Goal: Find specific page/section: Find specific page/section

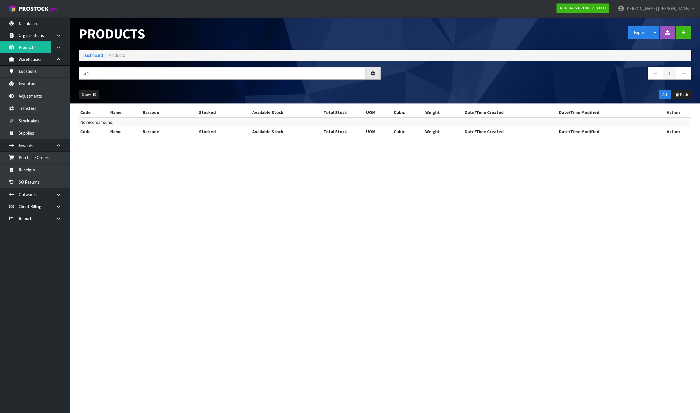
type input "3"
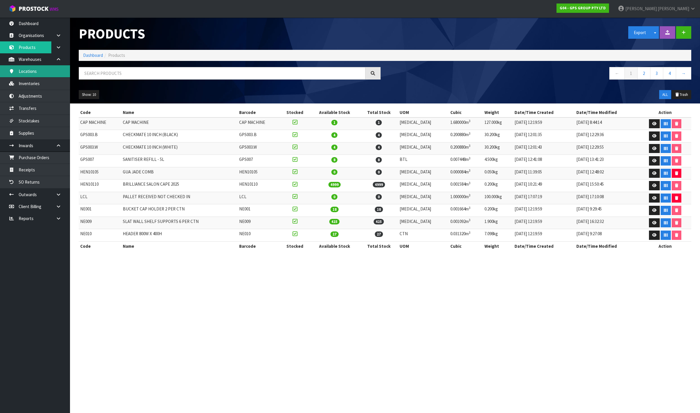
click at [46, 72] on link "Locations" at bounding box center [35, 71] width 70 height 12
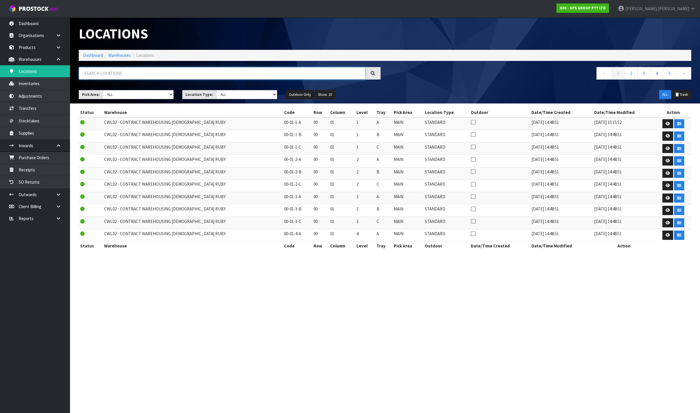
click at [120, 73] on input "text" at bounding box center [222, 73] width 287 height 13
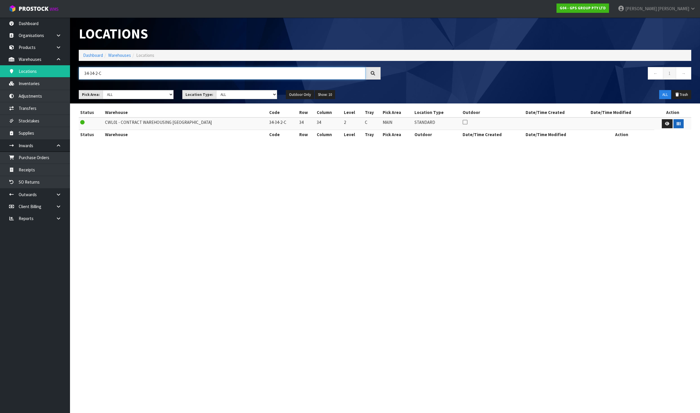
type input "34-34-2-C"
click at [677, 122] on icon "button" at bounding box center [678, 124] width 4 height 4
click at [185, 73] on input "34-34-2-C" at bounding box center [222, 73] width 287 height 13
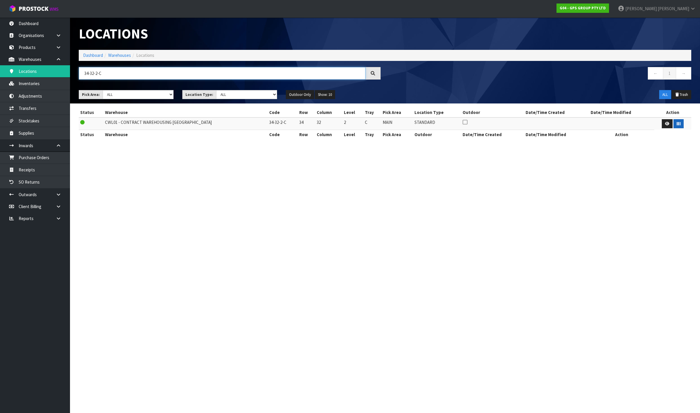
type input "34-32-2-C"
click at [673, 124] on button "button" at bounding box center [678, 123] width 10 height 9
click at [105, 74] on input "34-32-2-C" at bounding box center [222, 73] width 287 height 13
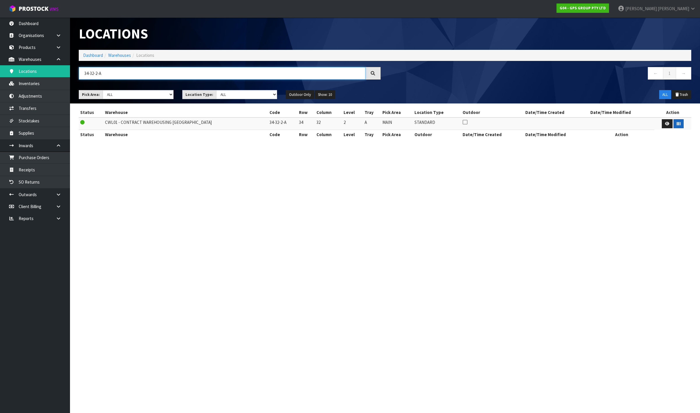
type input "34-32-2-A"
click at [676, 123] on icon "button" at bounding box center [678, 124] width 4 height 4
click at [222, 77] on input "34-32-2-A" at bounding box center [222, 73] width 287 height 13
click at [224, 77] on input "34-32-2-A" at bounding box center [222, 73] width 287 height 13
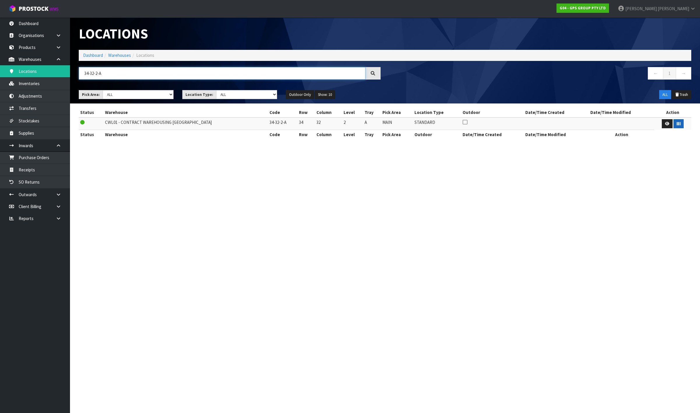
click at [224, 77] on input "34-32-2-A" at bounding box center [222, 73] width 287 height 13
type input "34-30-2-C"
click at [676, 124] on icon "button" at bounding box center [678, 124] width 4 height 4
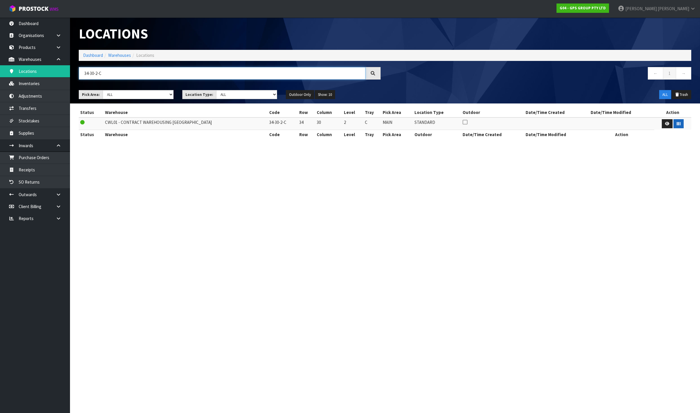
click at [203, 74] on input "34-30-2-C" at bounding box center [222, 73] width 287 height 13
type input "34-30-2-B"
click at [678, 121] on button "button" at bounding box center [678, 123] width 10 height 9
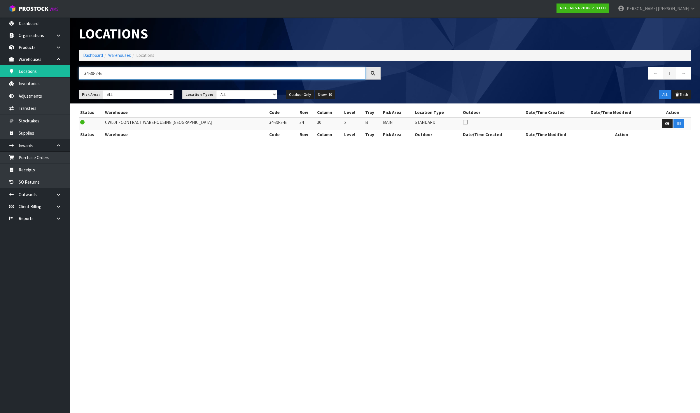
click at [208, 76] on input "34-30-2-B" at bounding box center [222, 73] width 287 height 13
click at [209, 76] on input "34-30-2-B" at bounding box center [222, 73] width 287 height 13
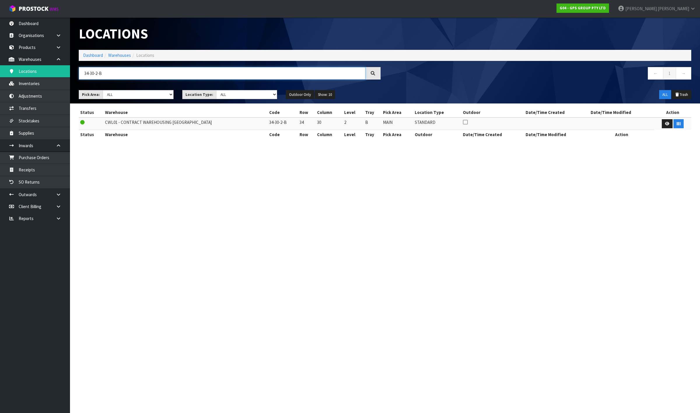
click at [209, 76] on input "34-30-2-B" at bounding box center [222, 73] width 287 height 13
type input "34-24-2-C"
click at [678, 121] on button "button" at bounding box center [678, 123] width 10 height 9
click at [216, 74] on input "34-24-2-C" at bounding box center [222, 73] width 287 height 13
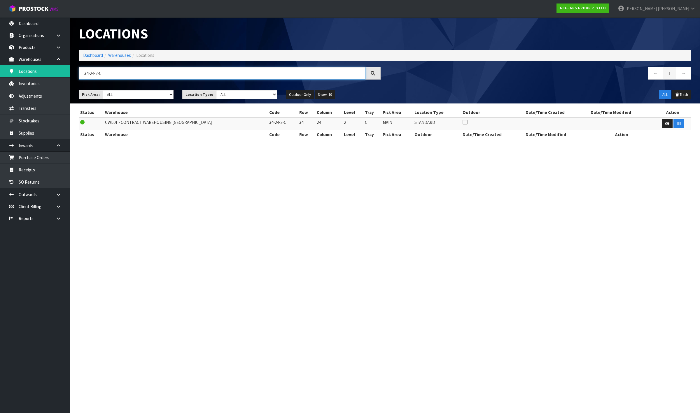
click at [216, 74] on input "34-24-2-C" at bounding box center [222, 73] width 287 height 13
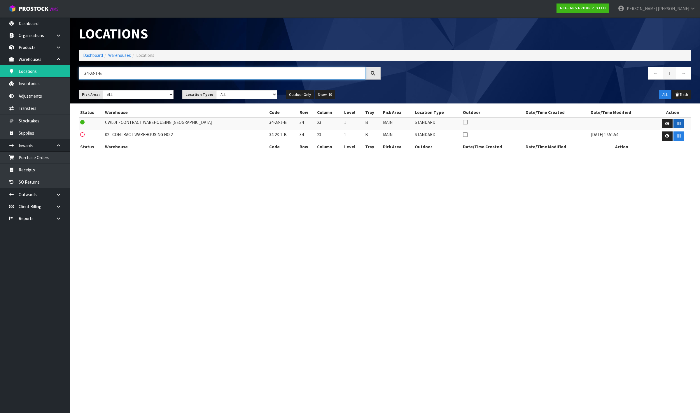
type input "34-23-1-B"
click at [677, 123] on icon "button" at bounding box center [678, 124] width 4 height 4
click at [171, 75] on input "34-23-1-B" at bounding box center [222, 73] width 287 height 13
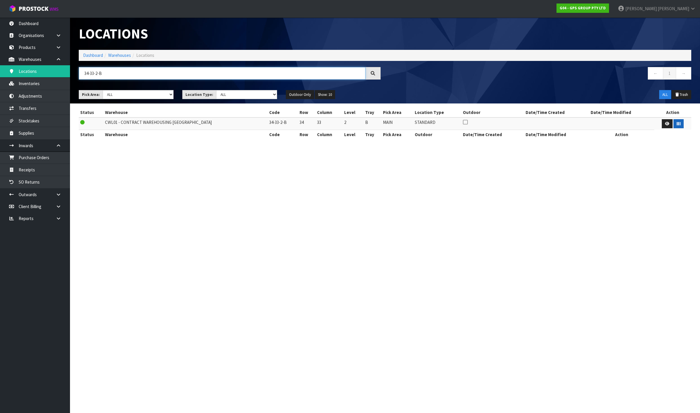
type input "34-33-2-B"
click at [676, 126] on button "button" at bounding box center [678, 123] width 10 height 9
click at [123, 74] on input "34-33-2-B" at bounding box center [222, 73] width 287 height 13
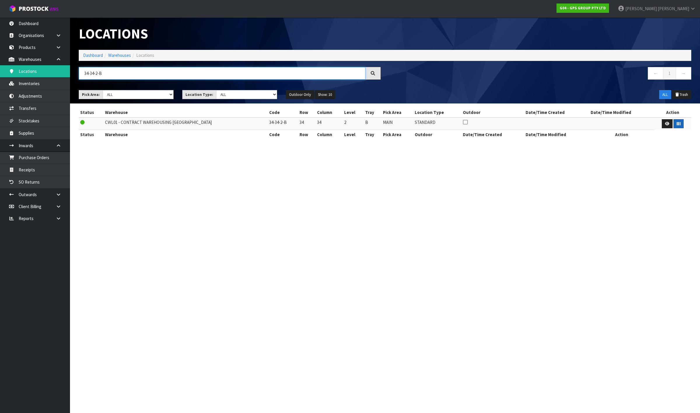
type input "34-34-2-B"
click at [676, 124] on icon "button" at bounding box center [678, 124] width 4 height 4
click at [154, 74] on input "34-34-2-B" at bounding box center [222, 73] width 287 height 13
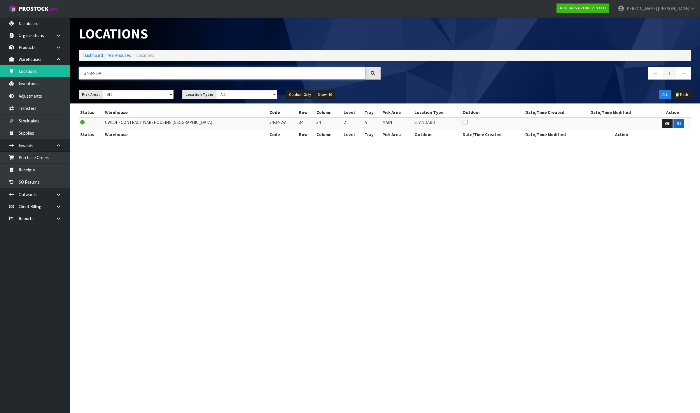
type input "34-34-2-A"
click at [680, 124] on button "button" at bounding box center [678, 123] width 10 height 9
click at [255, 71] on input "34-34-2-A" at bounding box center [222, 73] width 287 height 13
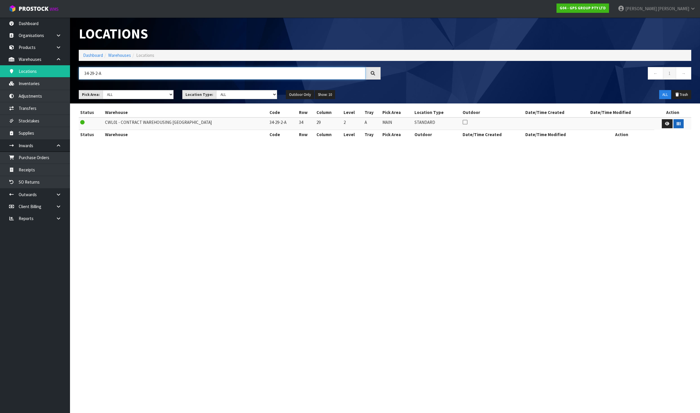
type input "34-29-2-A"
click at [678, 124] on button "button" at bounding box center [678, 123] width 10 height 9
click at [173, 74] on input "34-29-2-A" at bounding box center [222, 73] width 287 height 13
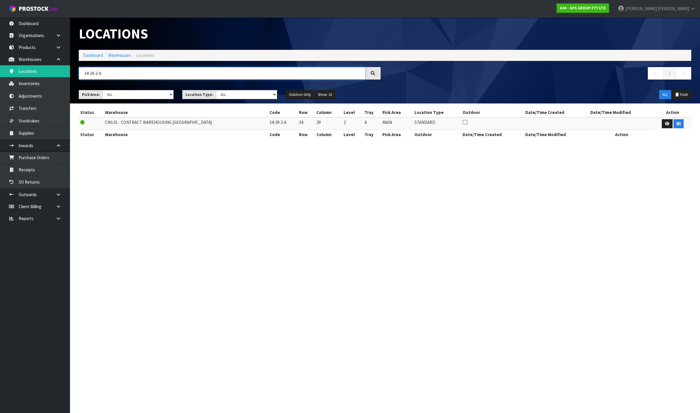
click at [173, 74] on input "34-29-2-A" at bounding box center [222, 73] width 287 height 13
type input "34-31-2-A"
click at [677, 126] on button "button" at bounding box center [678, 123] width 10 height 9
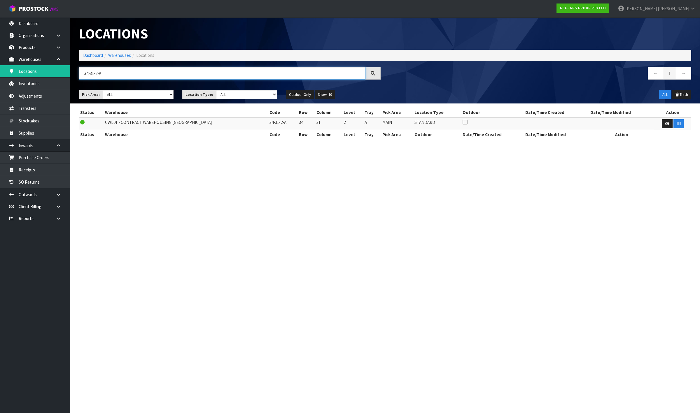
click at [175, 70] on input "34-31-2-A" at bounding box center [222, 73] width 287 height 13
type input "34-11-2-C"
click at [677, 122] on icon "button" at bounding box center [678, 124] width 4 height 4
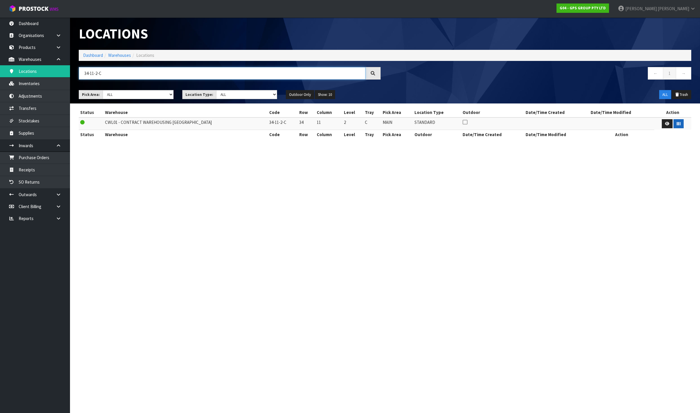
click at [193, 73] on input "34-11-2-C" at bounding box center [222, 73] width 287 height 13
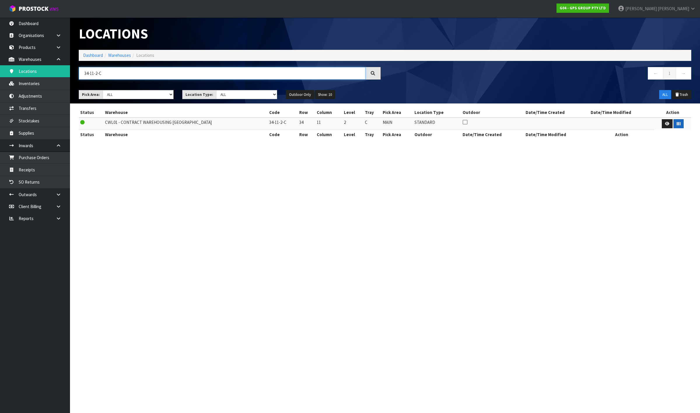
click at [193, 73] on input "34-11-2-C" at bounding box center [222, 73] width 287 height 13
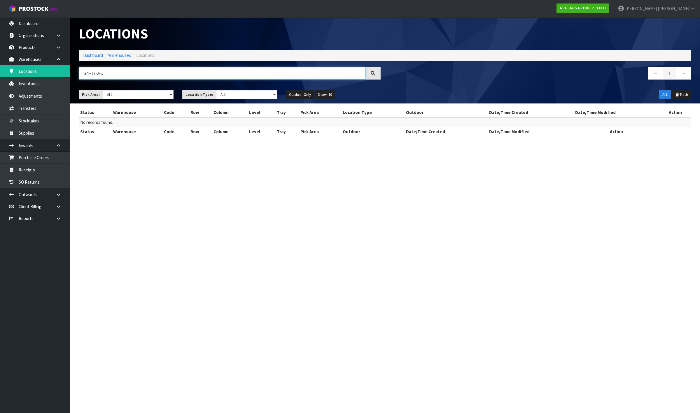
click at [90, 74] on input "34--17-2-C" at bounding box center [222, 73] width 287 height 13
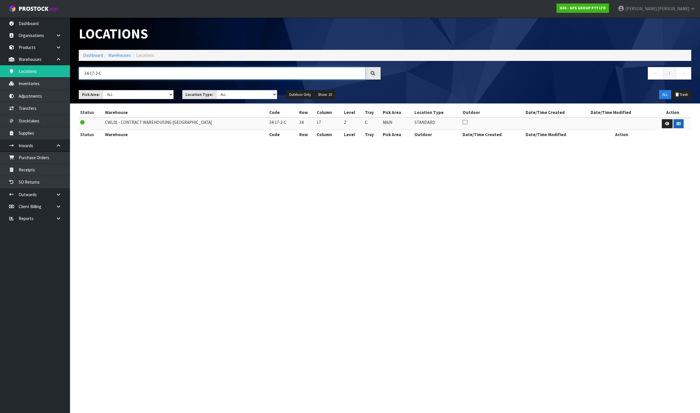
type input "34-17-2-C"
click at [676, 122] on icon "button" at bounding box center [678, 124] width 4 height 4
